Goal: Task Accomplishment & Management: Manage account settings

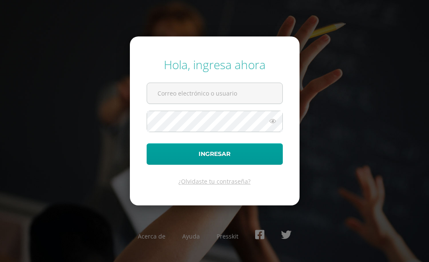
click at [160, 91] on input "text" at bounding box center [214, 93] width 135 height 21
type input "2019189@colegiobelga.edu.gt"
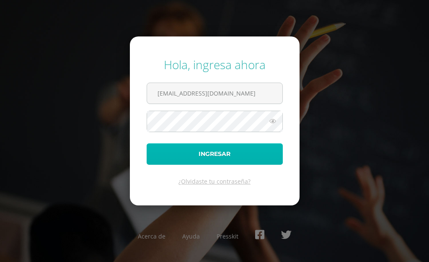
click at [172, 162] on button "Ingresar" at bounding box center [214, 153] width 136 height 21
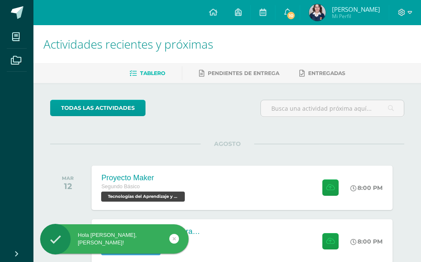
click at [340, 18] on span "Ana Camila Mi Perfil" at bounding box center [345, 12] width 74 height 17
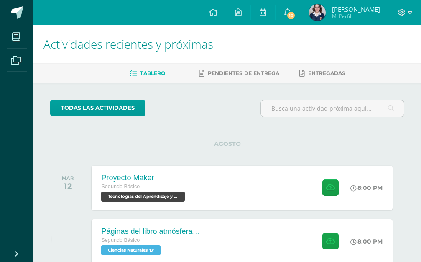
click at [340, 18] on span "Ana Camila Mi Perfil" at bounding box center [345, 12] width 74 height 17
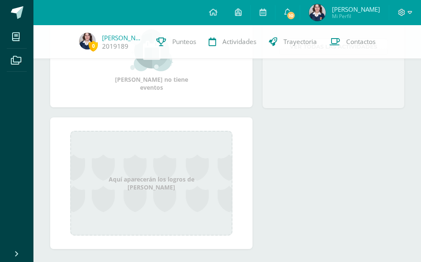
scroll to position [251, 0]
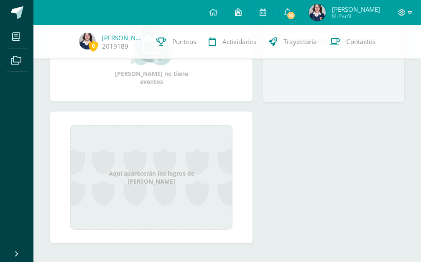
click at [242, 12] on icon at bounding box center [238, 12] width 7 height 8
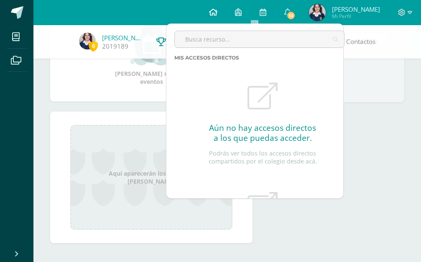
click at [218, 12] on icon at bounding box center [213, 12] width 8 height 8
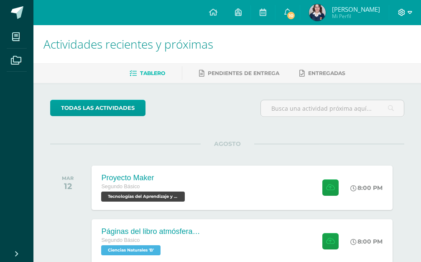
click at [402, 15] on icon at bounding box center [402, 12] width 7 height 7
click at [267, 14] on icon at bounding box center [263, 12] width 7 height 8
click at [296, 13] on span "10" at bounding box center [291, 15] width 9 height 9
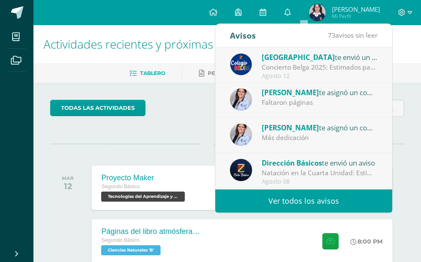
click at [298, 56] on span "[GEOGRAPHIC_DATA]" at bounding box center [298, 57] width 73 height 10
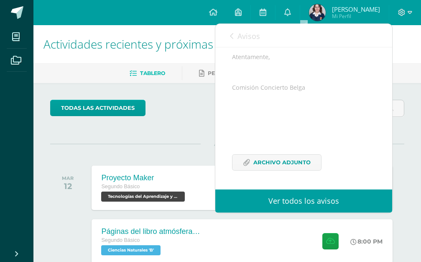
scroll to position [201, 0]
click at [297, 163] on span "Archivo Adjunto" at bounding box center [282, 161] width 57 height 15
click at [304, 166] on span "Archivo Adjunto" at bounding box center [282, 161] width 57 height 15
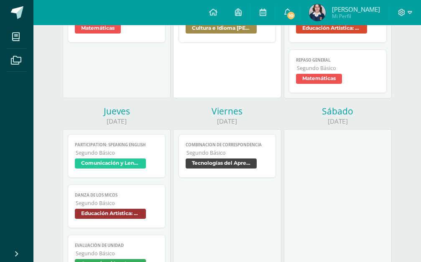
scroll to position [307, 0]
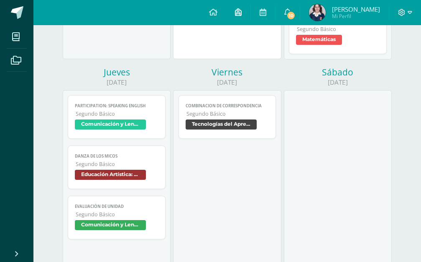
click at [242, 14] on icon at bounding box center [238, 12] width 7 height 8
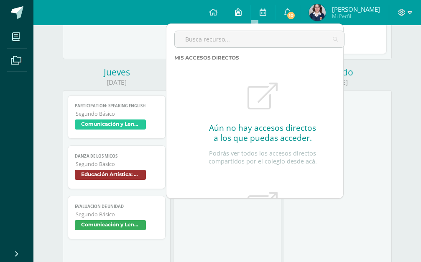
click at [242, 12] on icon at bounding box center [238, 12] width 7 height 8
click at [296, 15] on span "10" at bounding box center [291, 15] width 9 height 9
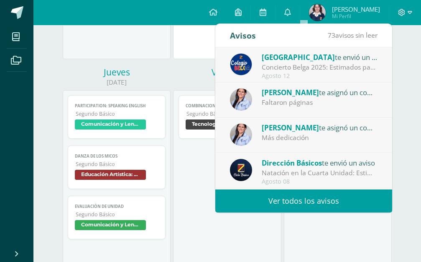
click at [300, 95] on span "[PERSON_NAME]" at bounding box center [290, 92] width 57 height 10
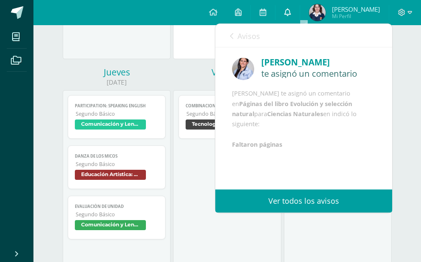
click at [299, 13] on link "0" at bounding box center [288, 12] width 24 height 25
